Goal: Navigation & Orientation: Find specific page/section

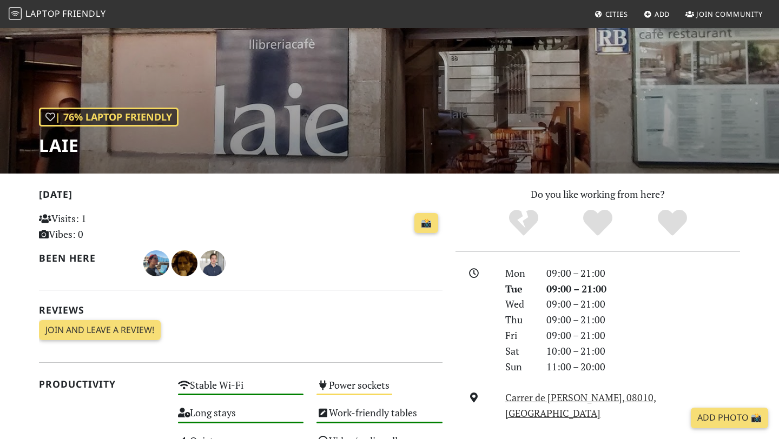
scroll to position [262, 0]
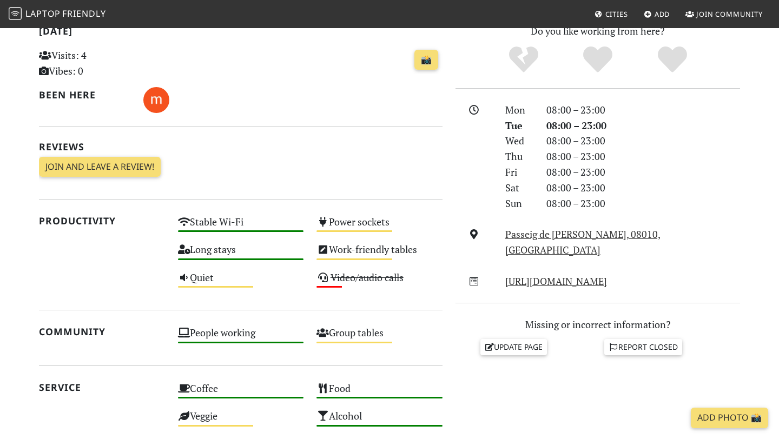
scroll to position [253, 0]
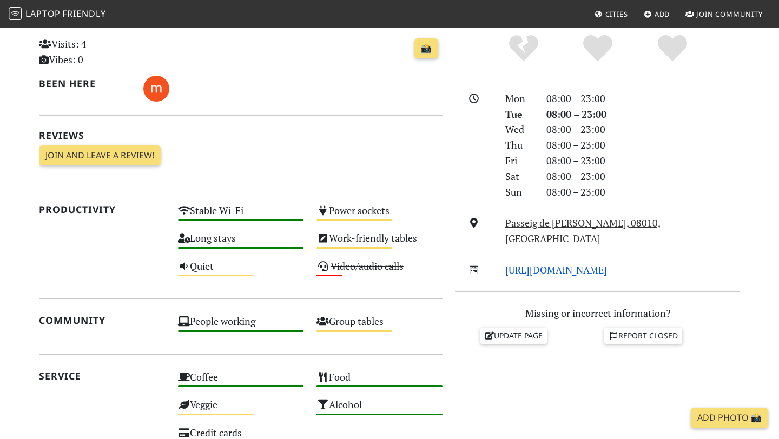
click at [568, 263] on link "http://www.sandwichez.cat/" at bounding box center [556, 269] width 102 height 13
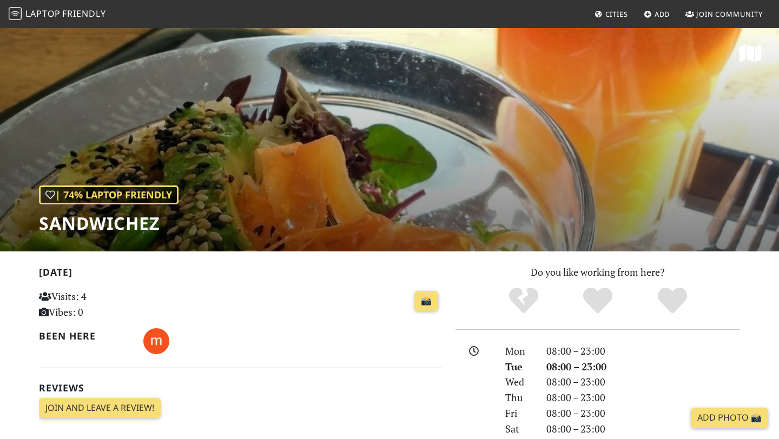
scroll to position [0, 0]
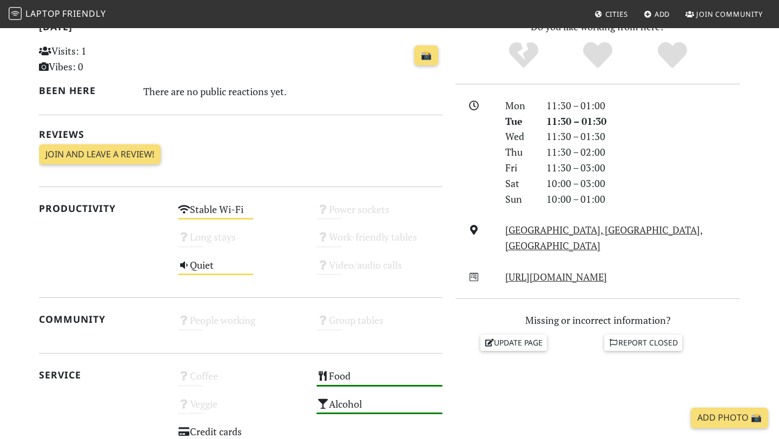
scroll to position [318, 0]
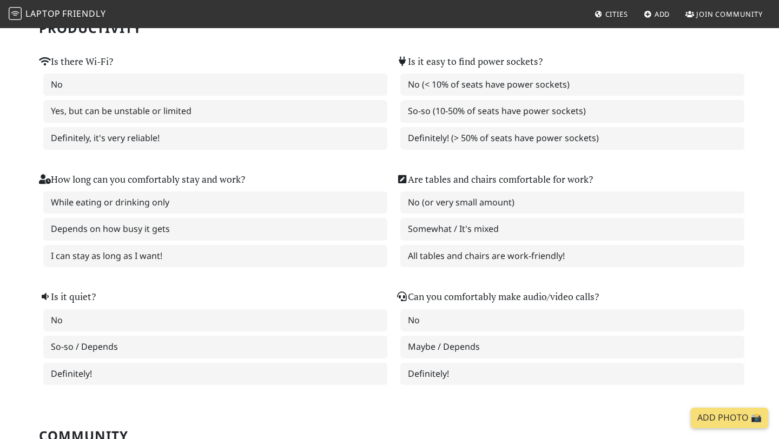
scroll to position [181, 0]
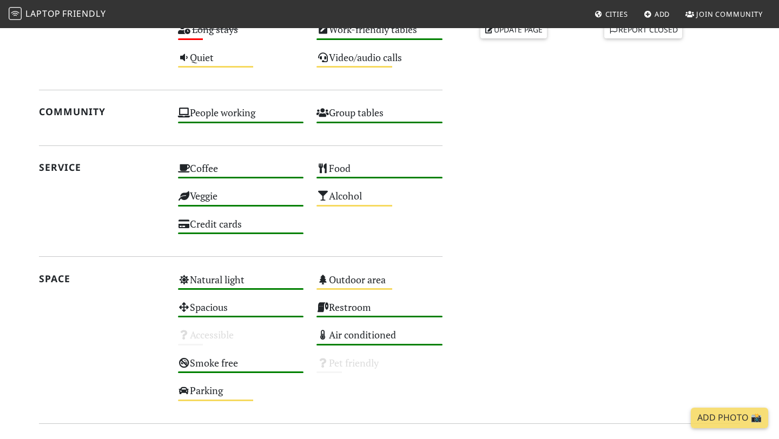
scroll to position [612, 0]
